Goal: Transaction & Acquisition: Purchase product/service

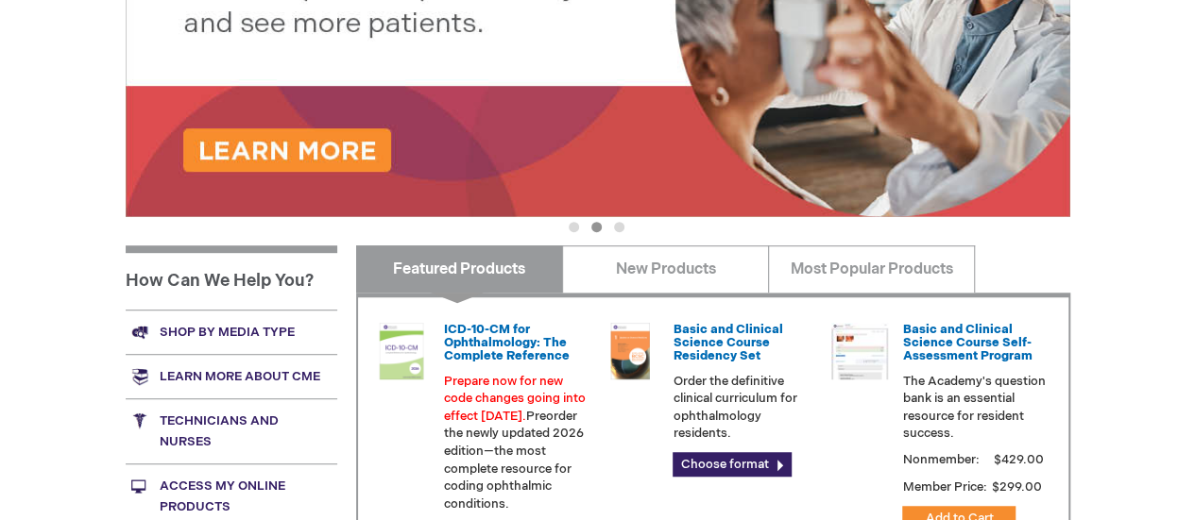
scroll to position [567, 0]
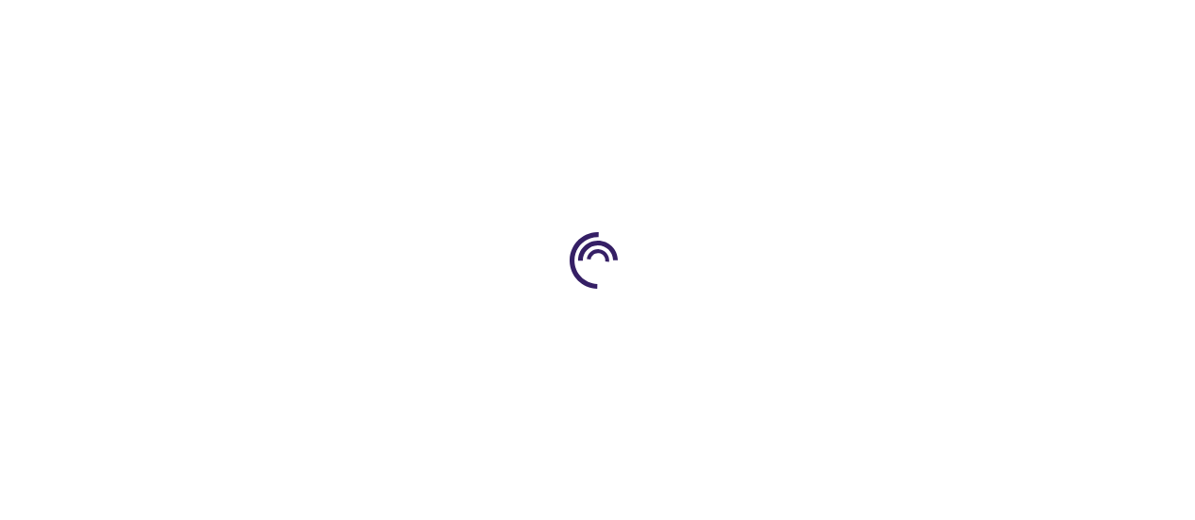
type input "0"
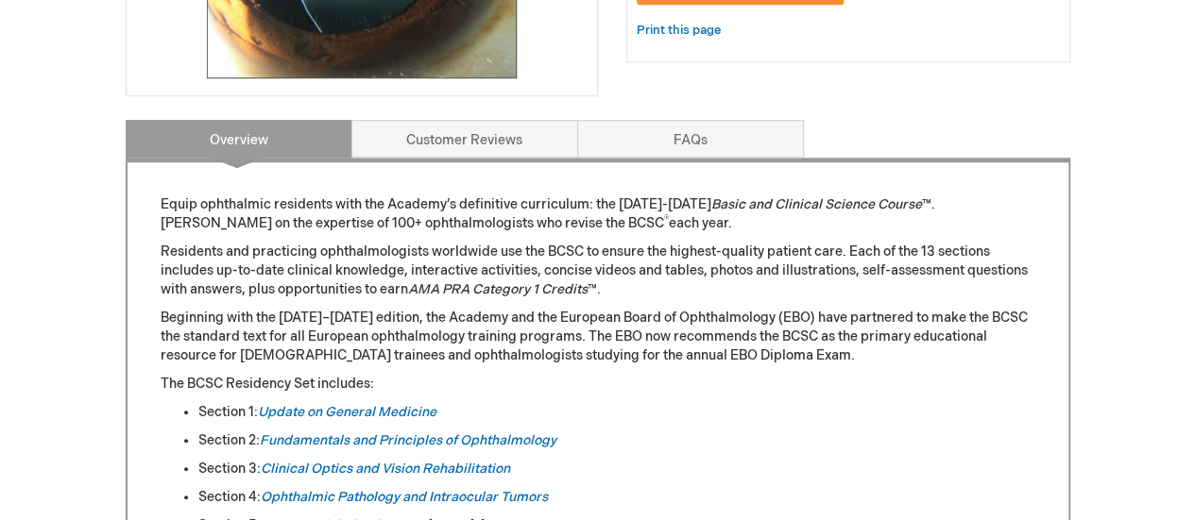
scroll to position [567, 0]
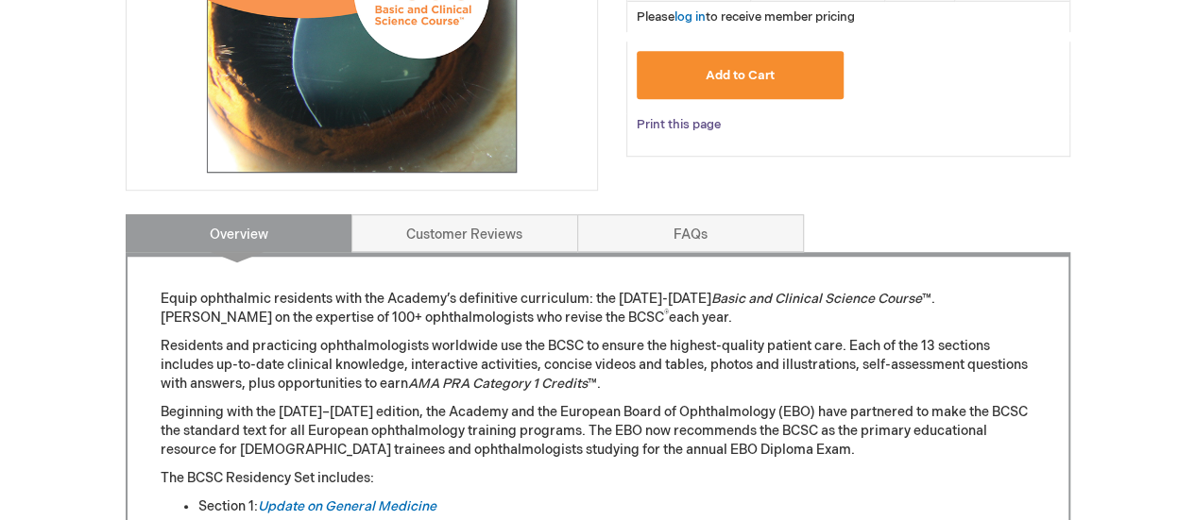
click at [682, 127] on link "Print this page" at bounding box center [678, 125] width 84 height 24
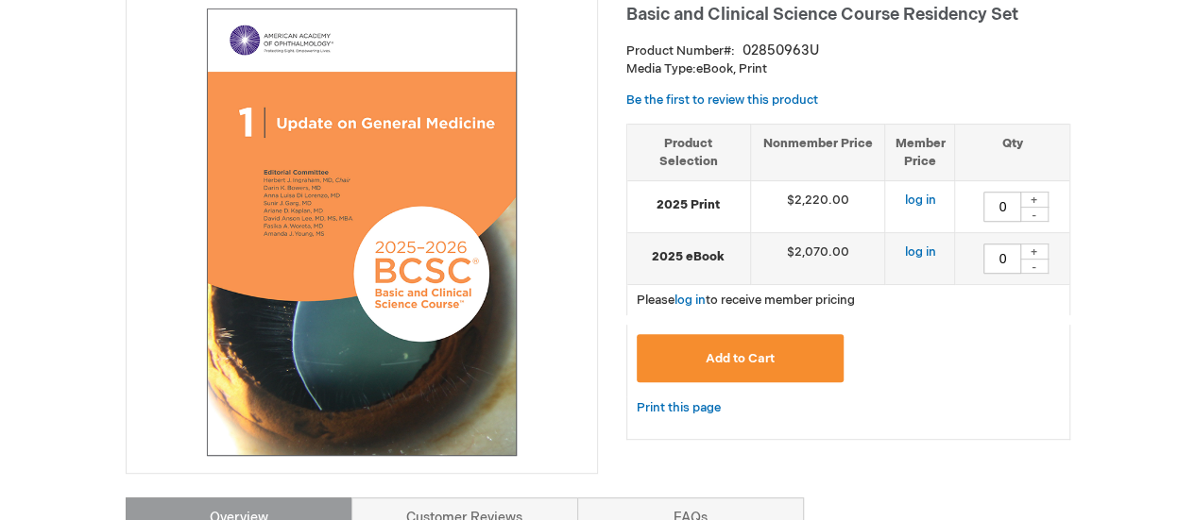
click at [329, 195] on img at bounding box center [361, 232] width 451 height 451
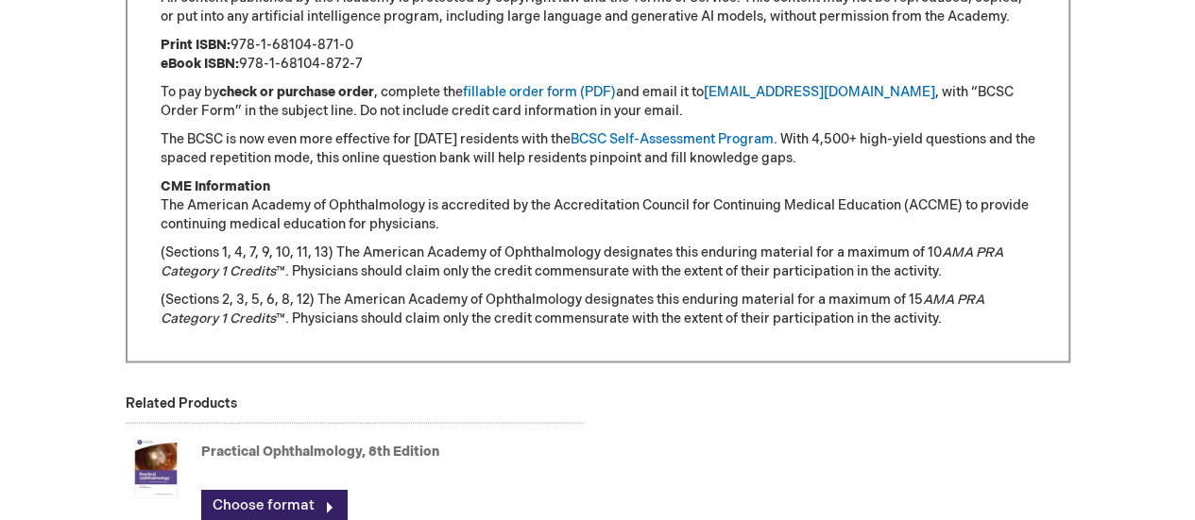
scroll to position [1889, 0]
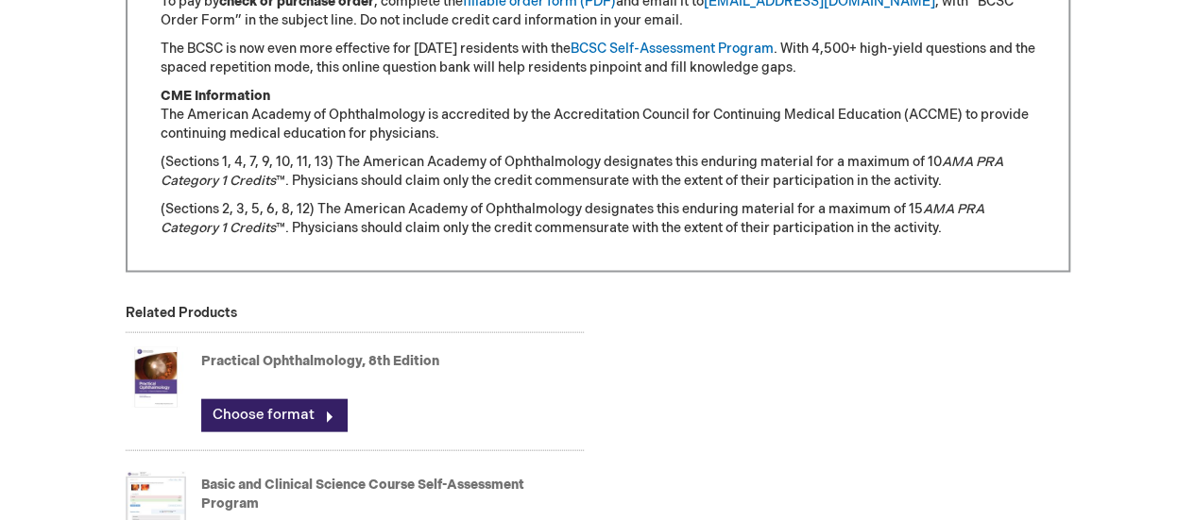
click at [336, 360] on link "Practical Ophthalmology, 8th Edition" at bounding box center [320, 361] width 238 height 16
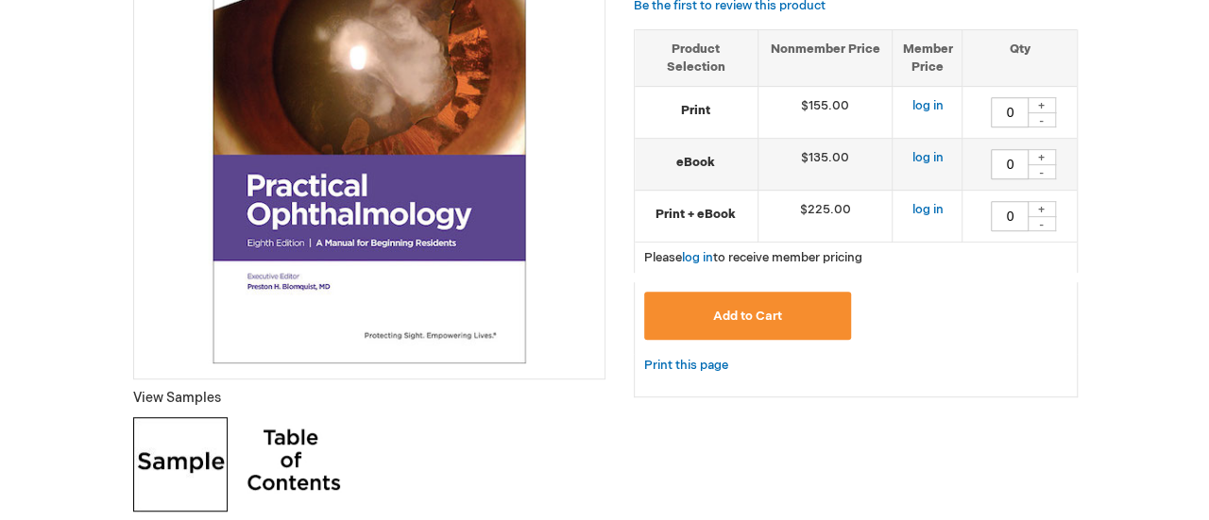
scroll to position [283, 0]
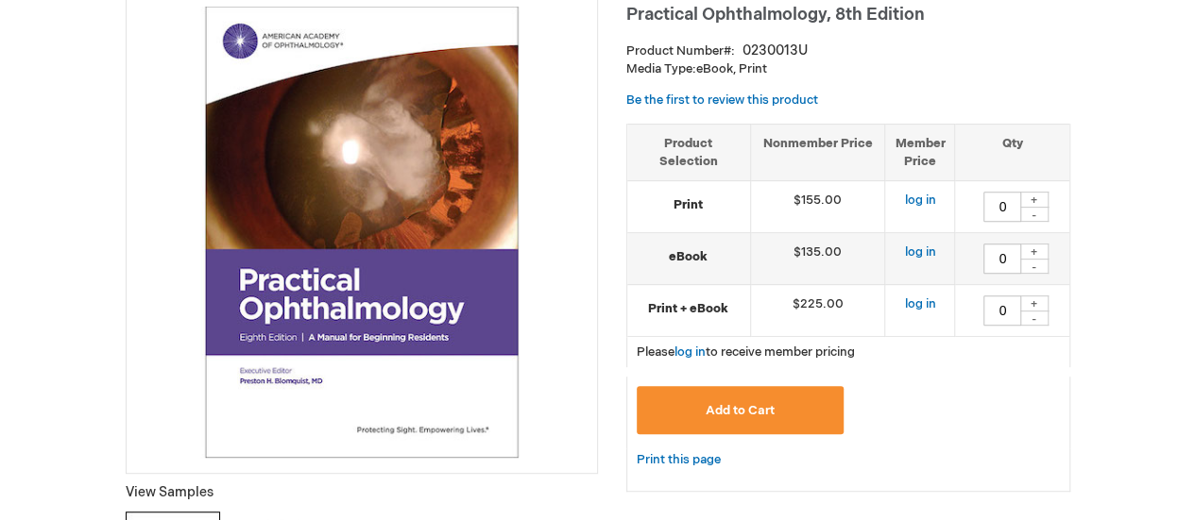
click at [740, 390] on button "Add to Cart" at bounding box center [740, 410] width 208 height 48
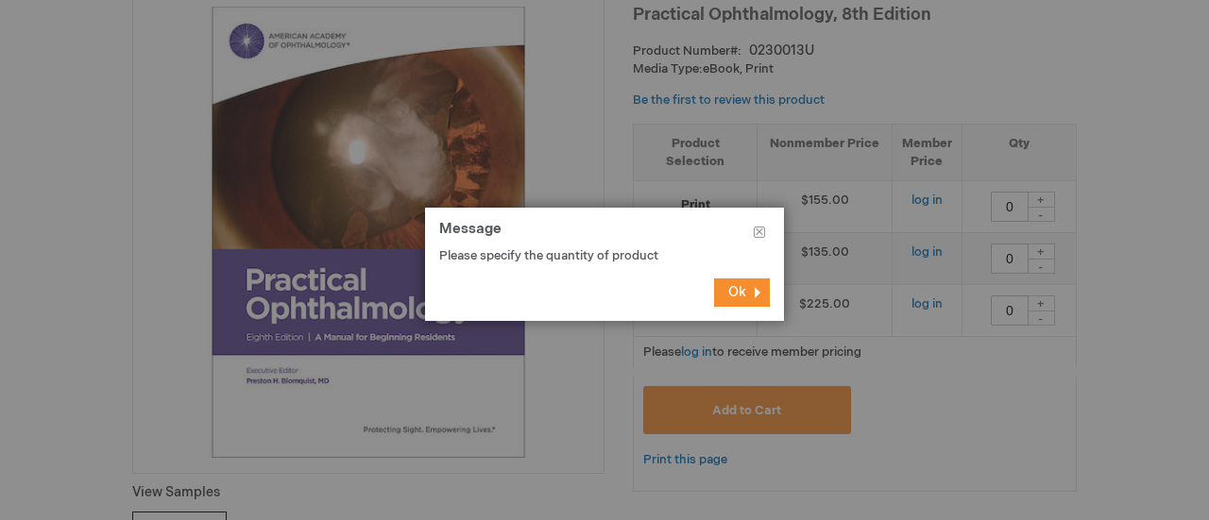
click at [737, 294] on span "Ok" at bounding box center [737, 292] width 18 height 16
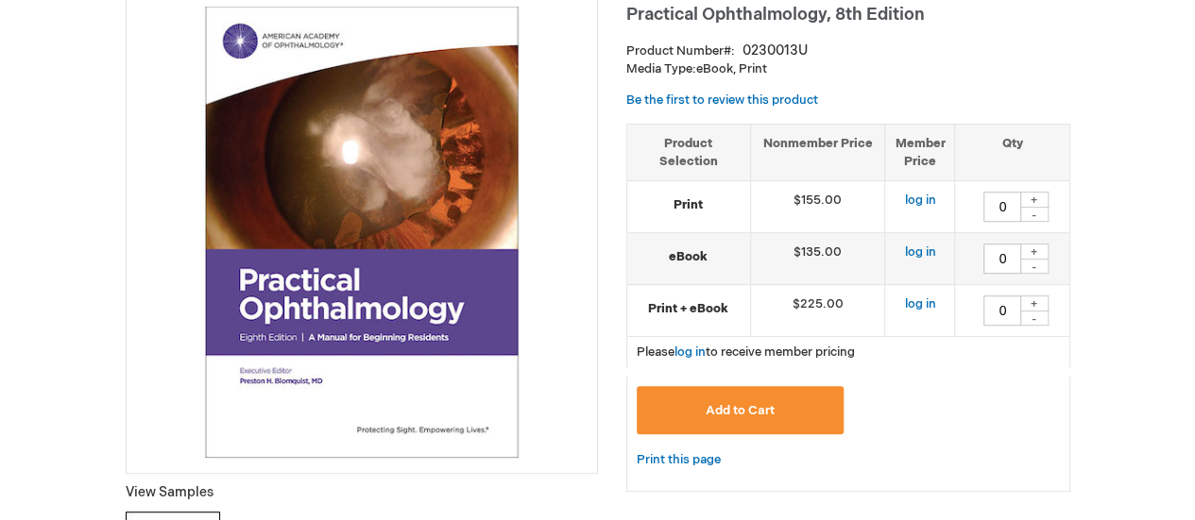
click at [1030, 197] on div "+" at bounding box center [1034, 200] width 28 height 16
type input "1"
click at [789, 409] on button "Add to Cart" at bounding box center [740, 410] width 208 height 48
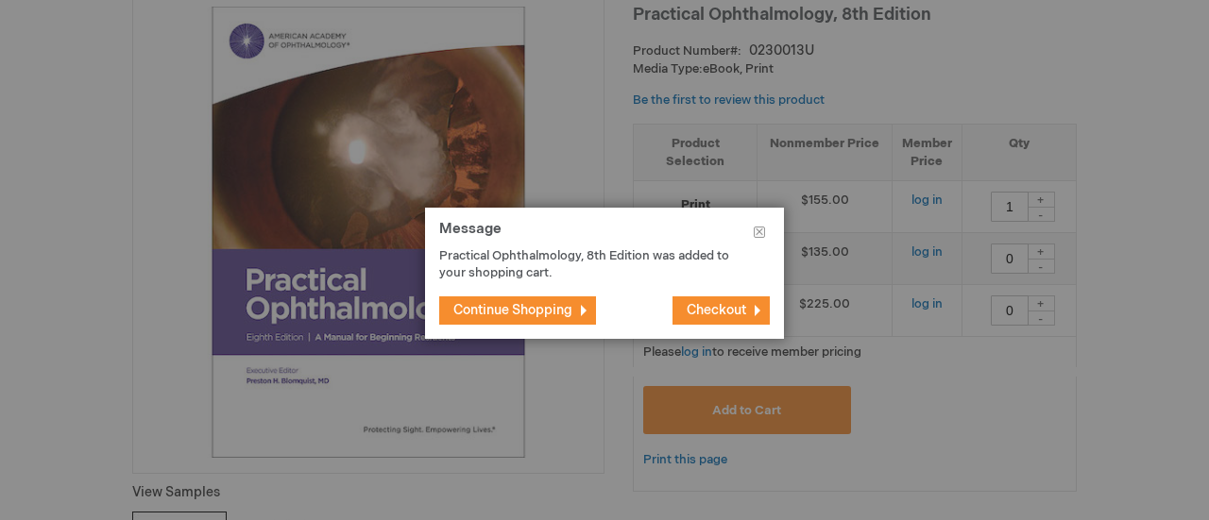
click at [718, 315] on span "Checkout" at bounding box center [716, 310] width 59 height 16
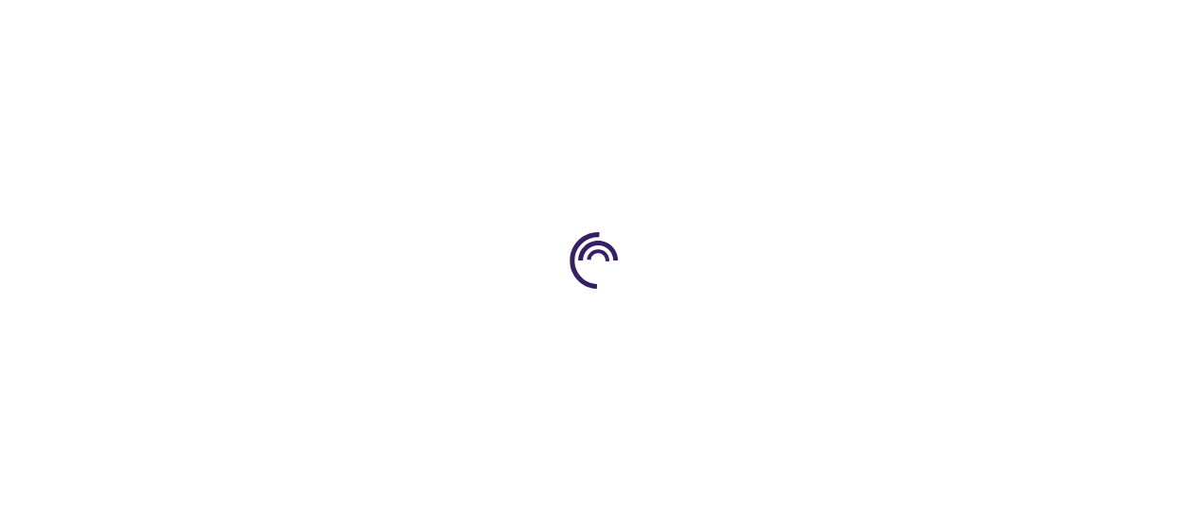
select select "US"
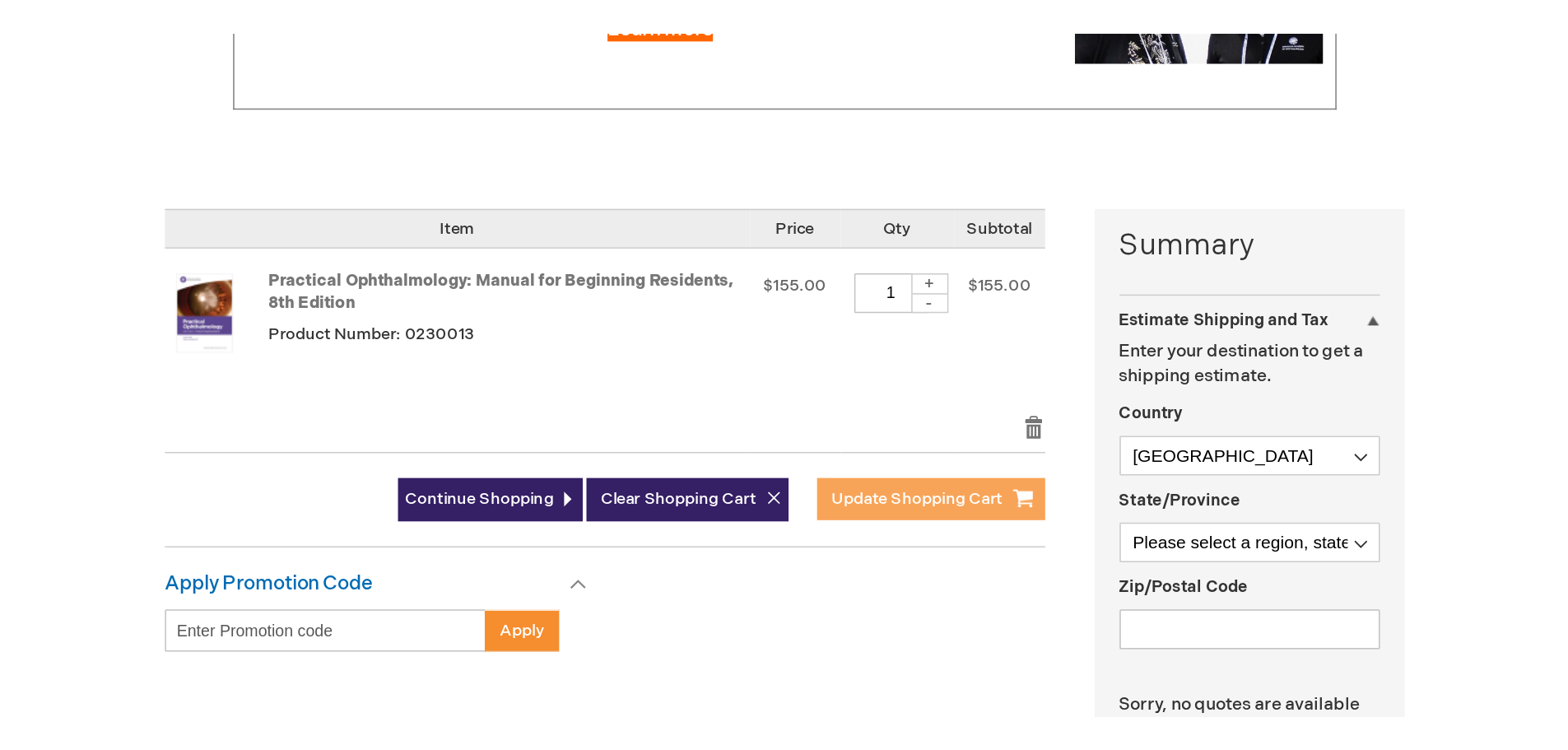
scroll to position [330, 0]
